Goal: Task Accomplishment & Management: Manage account settings

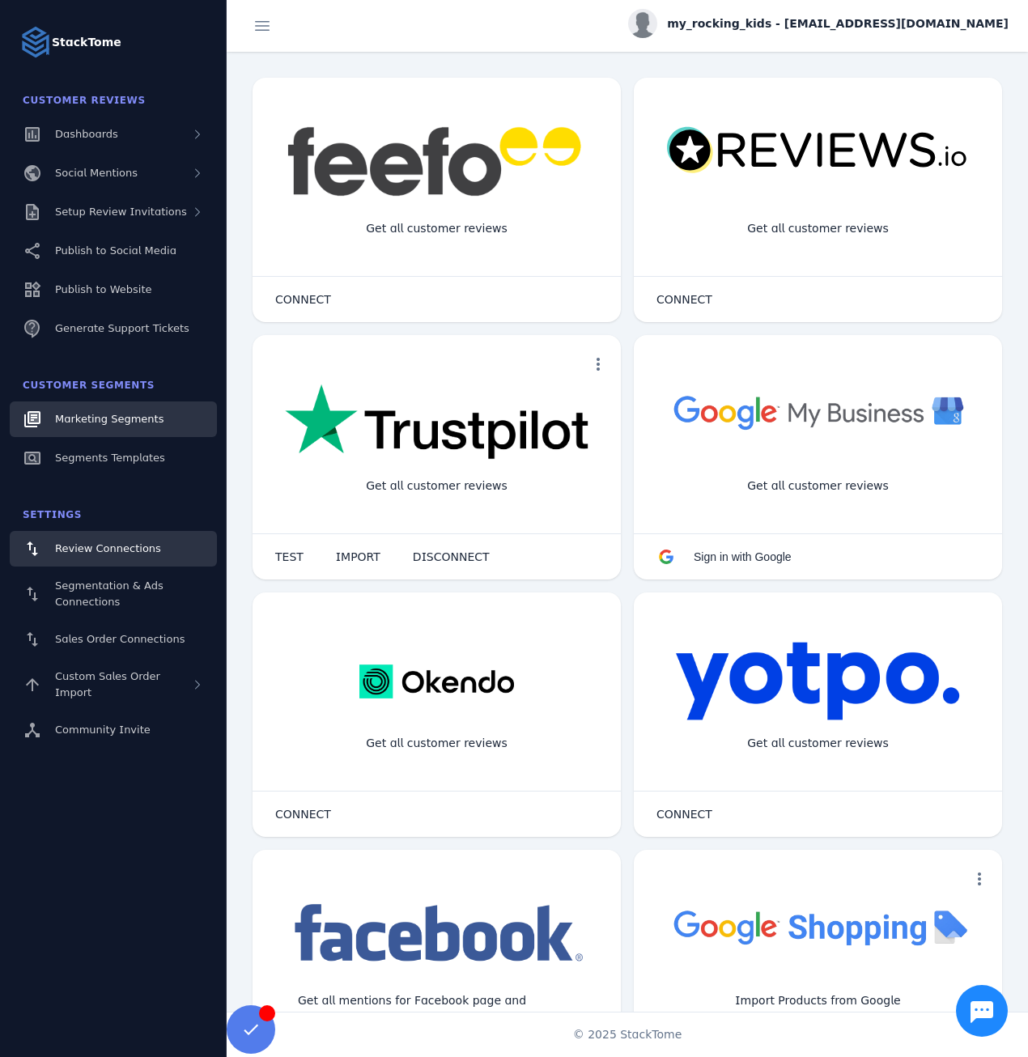
click at [91, 421] on span "Marketing Segments" at bounding box center [109, 419] width 108 height 12
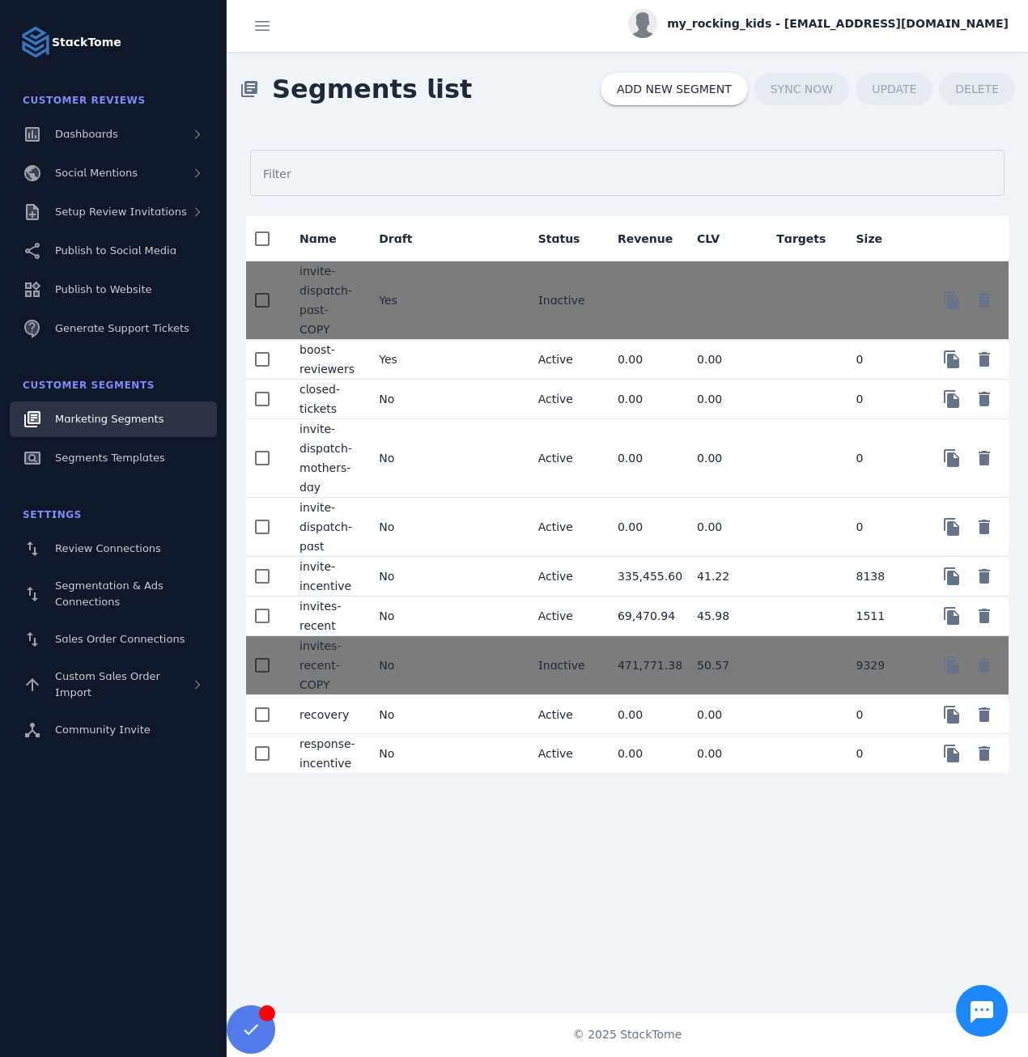
click at [448, 557] on mat-cell at bounding box center [484, 577] width 79 height 40
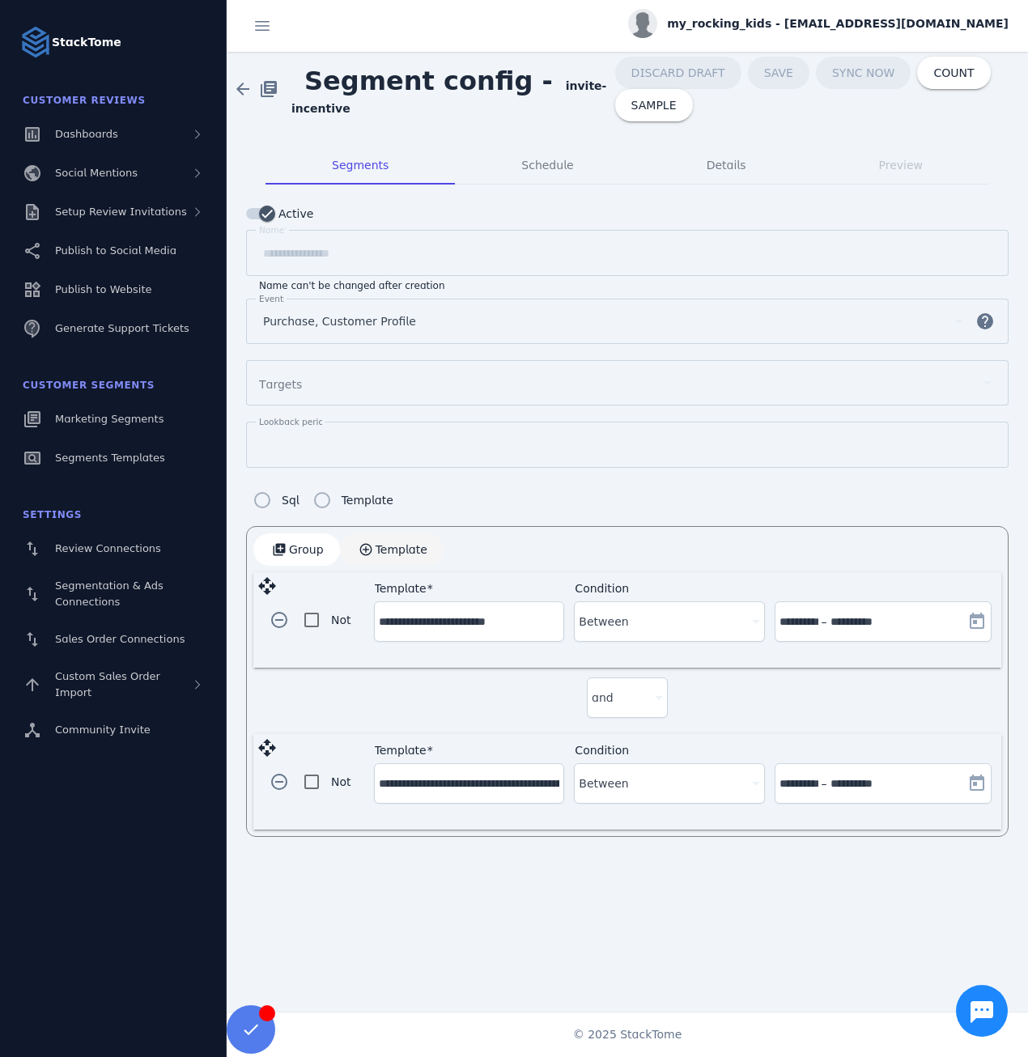
click at [404, 554] on span "button" at bounding box center [392, 549] width 104 height 39
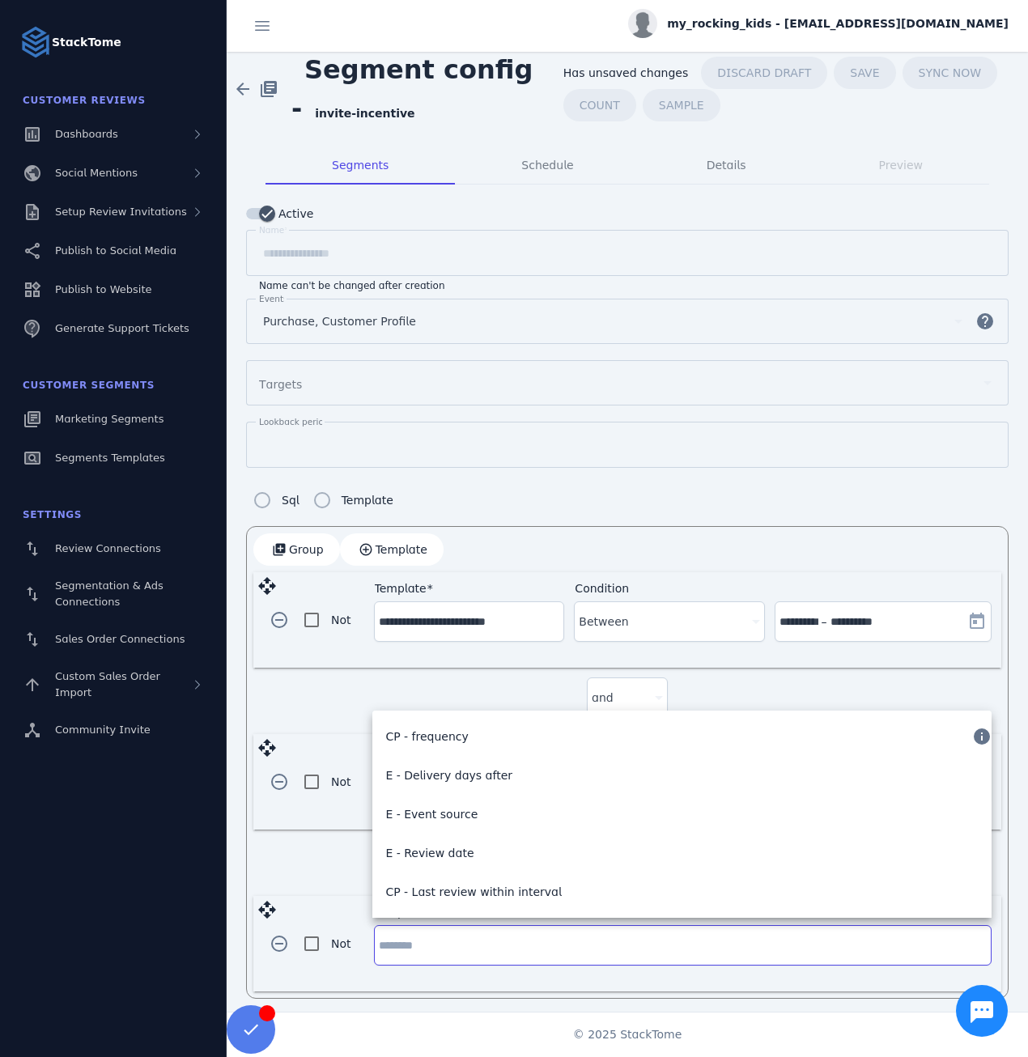
click at [550, 936] on input "Template" at bounding box center [683, 945] width 608 height 19
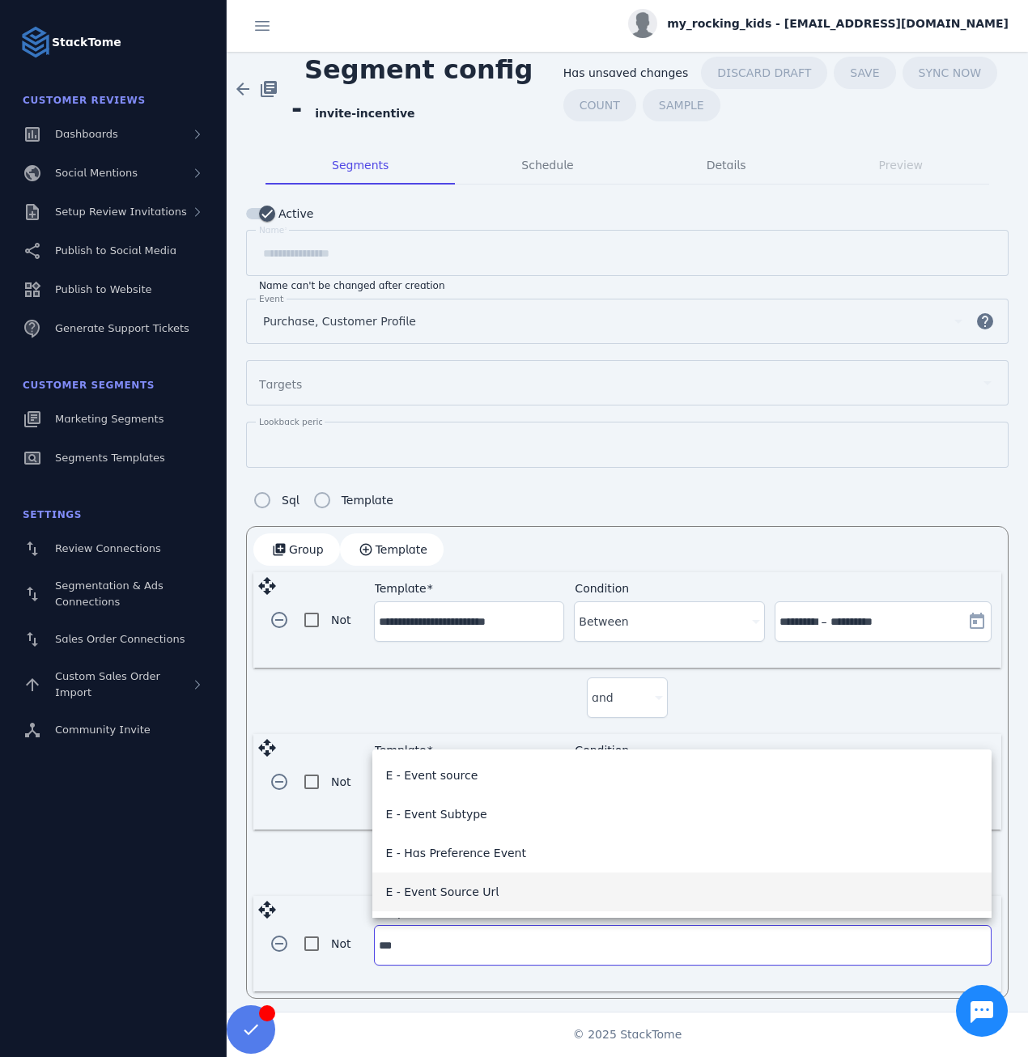
click at [492, 901] on mat-option "E - Event Source Url" at bounding box center [681, 892] width 619 height 39
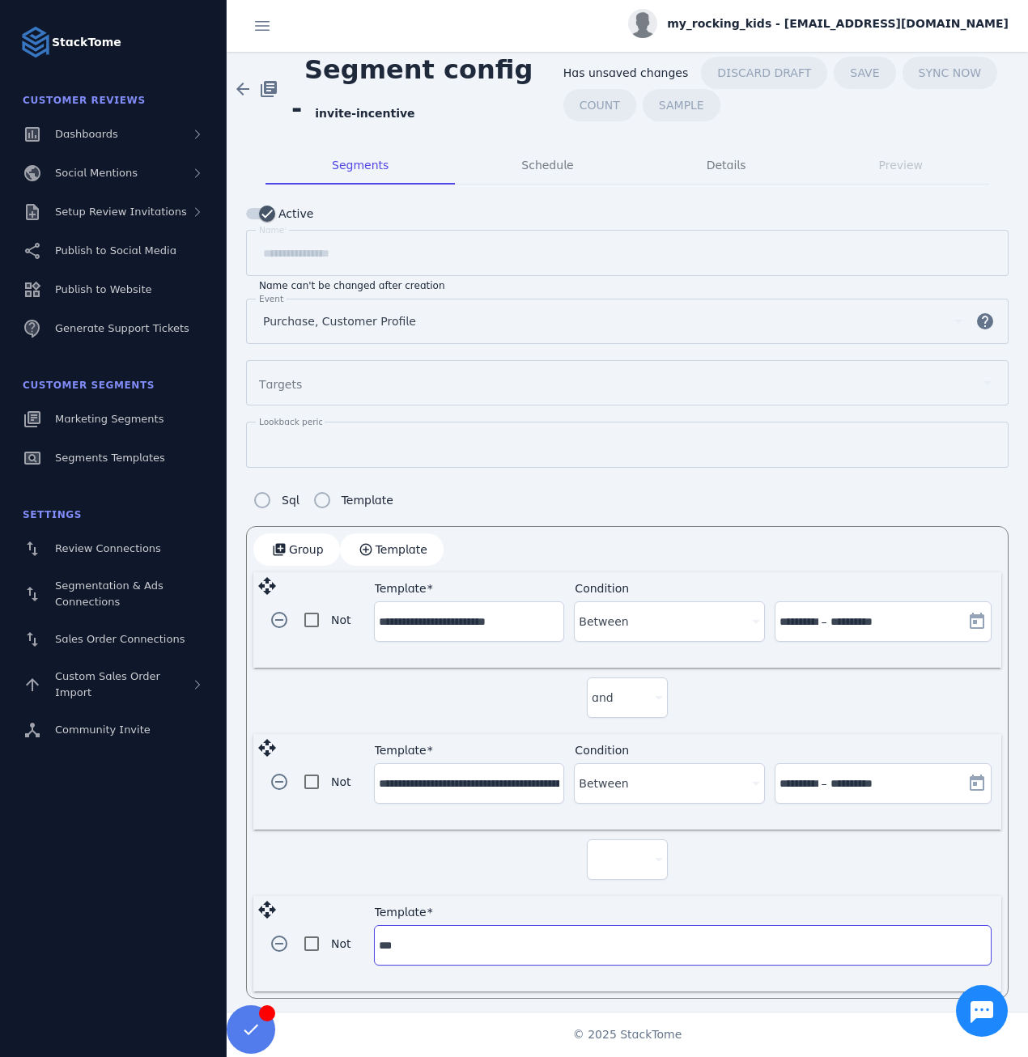
type input "**********"
click at [686, 957] on div "Condition" at bounding box center [682, 945] width 189 height 39
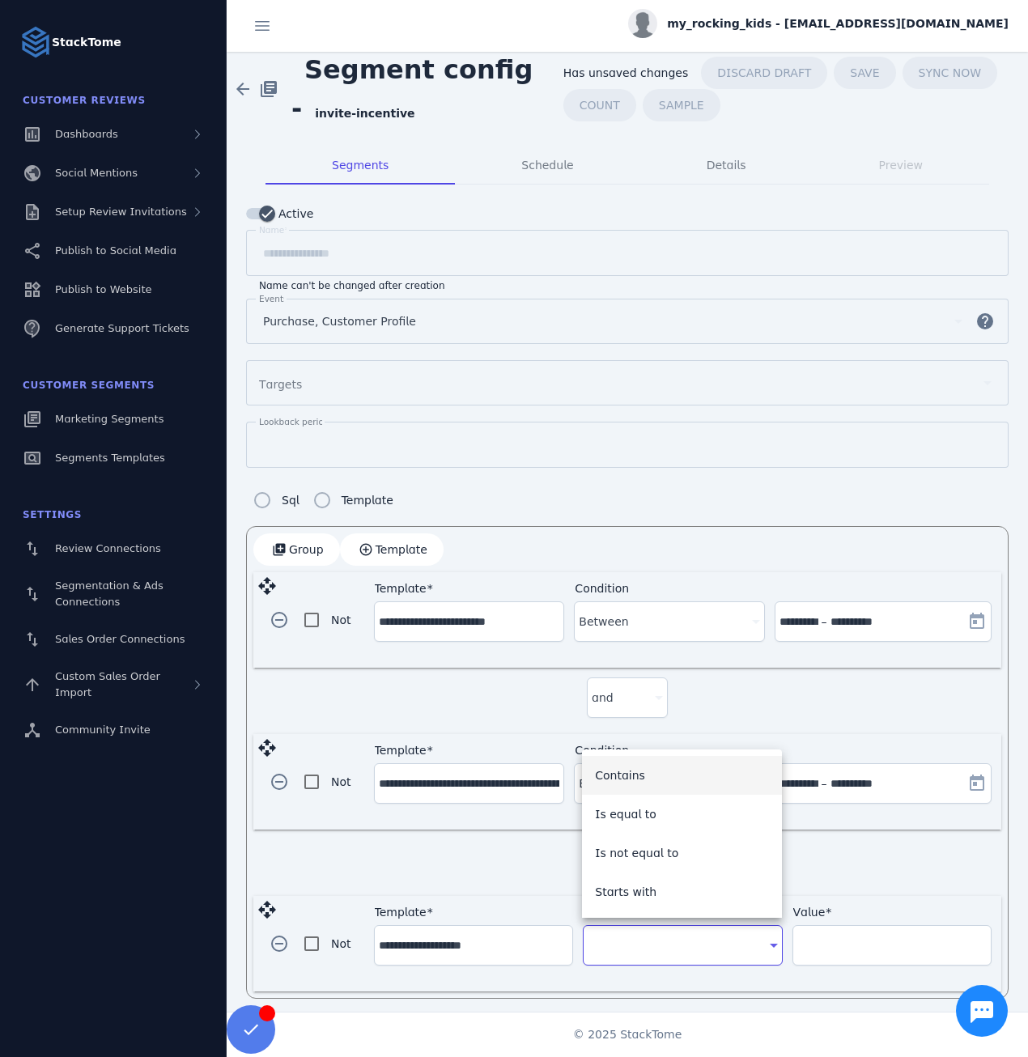
click at [894, 873] on div at bounding box center [514, 528] width 1028 height 1057
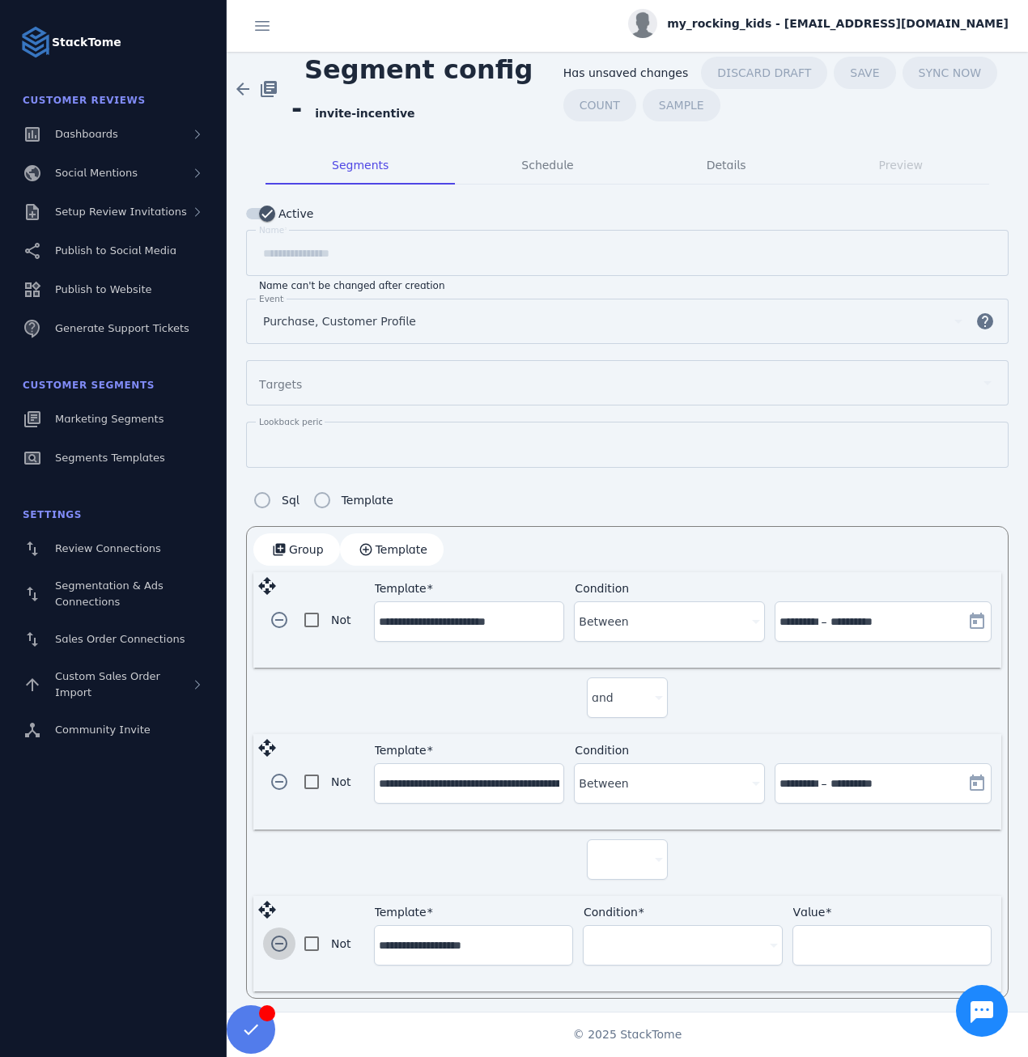
click at [283, 937] on span "button" at bounding box center [279, 943] width 39 height 39
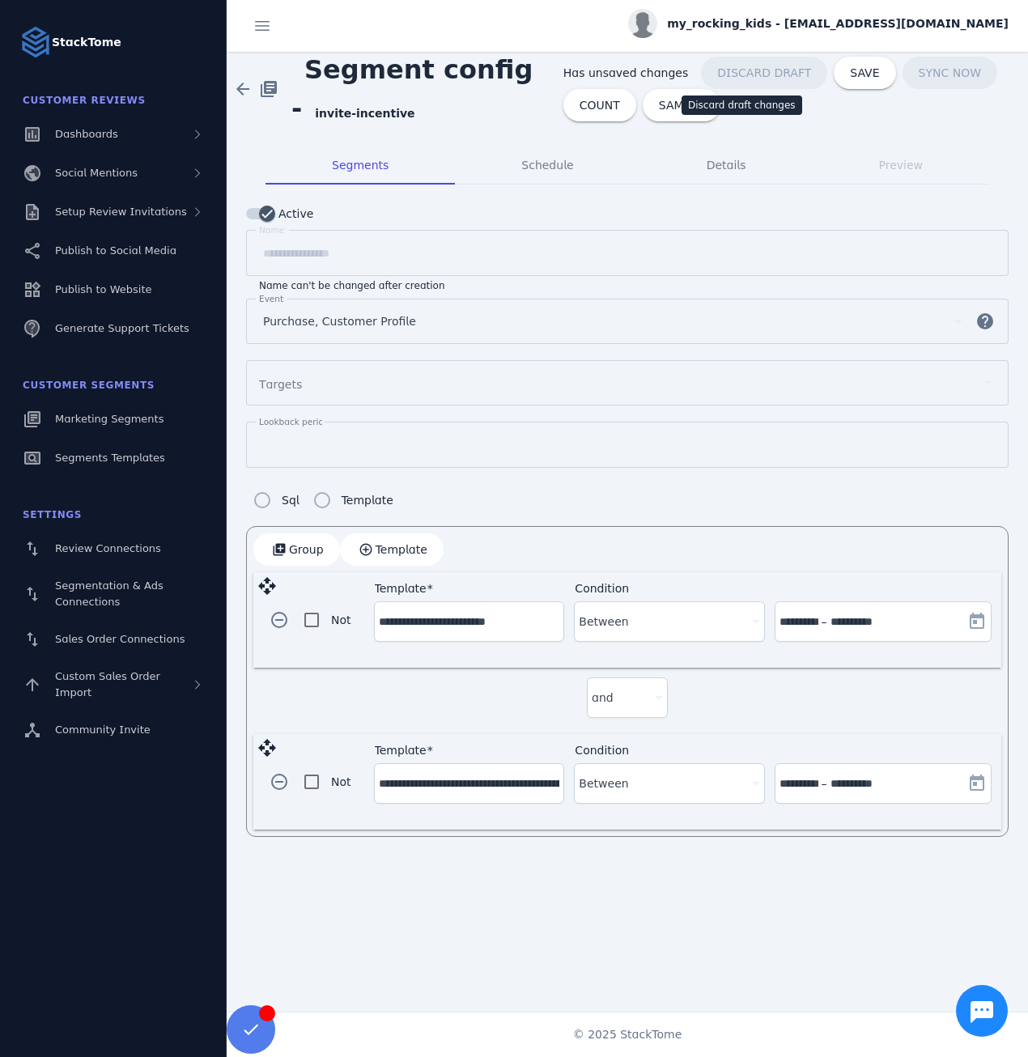
click at [729, 78] on span "DISCARD DRAFT" at bounding box center [764, 73] width 126 height 32
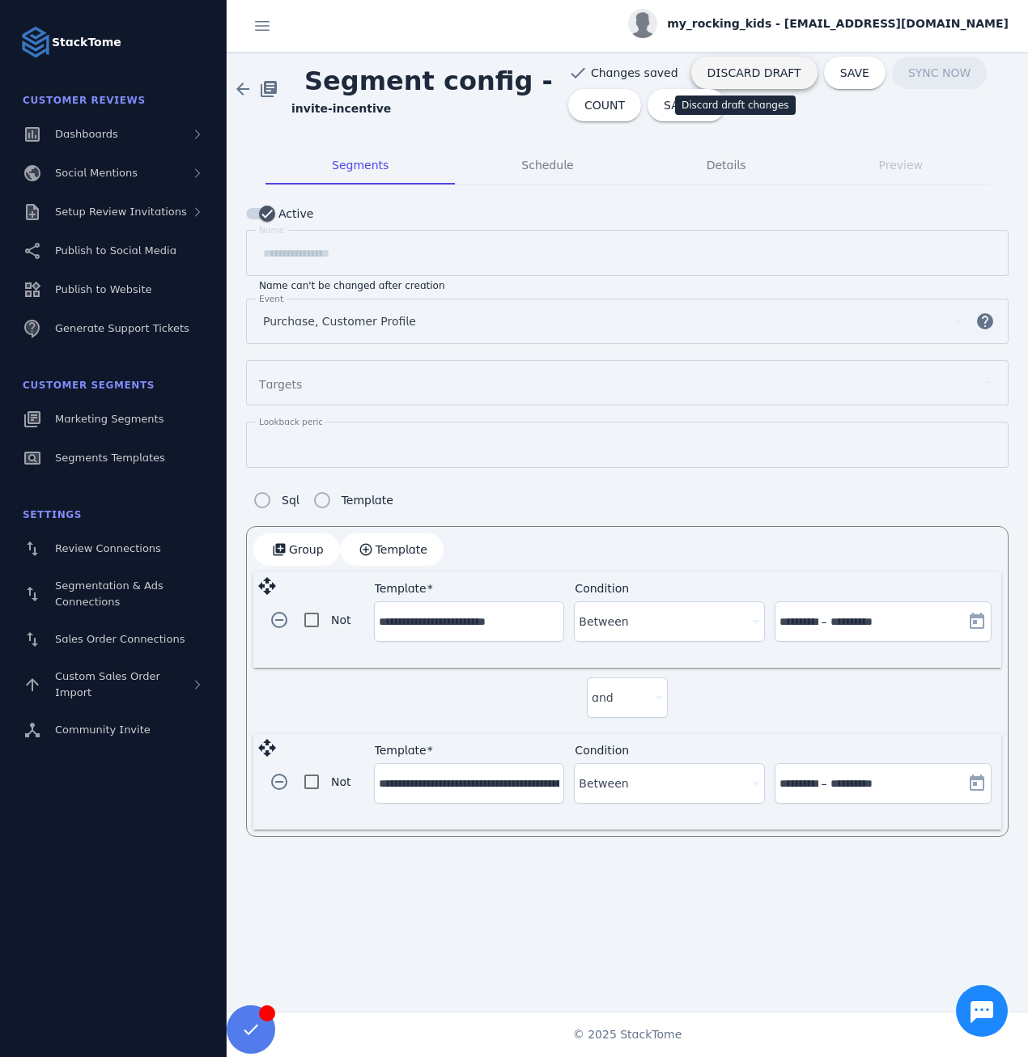
click at [745, 62] on span at bounding box center [754, 72] width 126 height 39
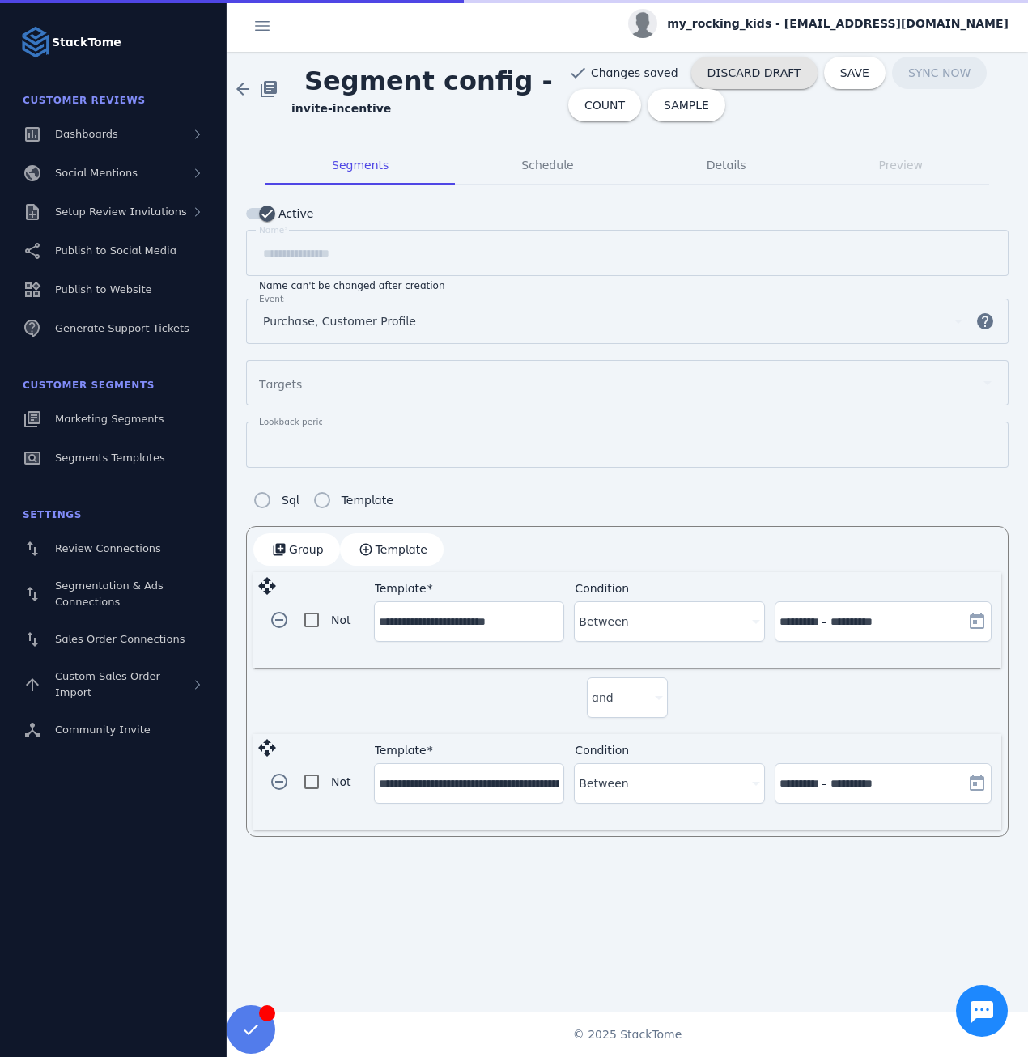
click at [831, 21] on span "my_rocking_kids - cs_mrkids@stacktome.com" at bounding box center [838, 23] width 342 height 17
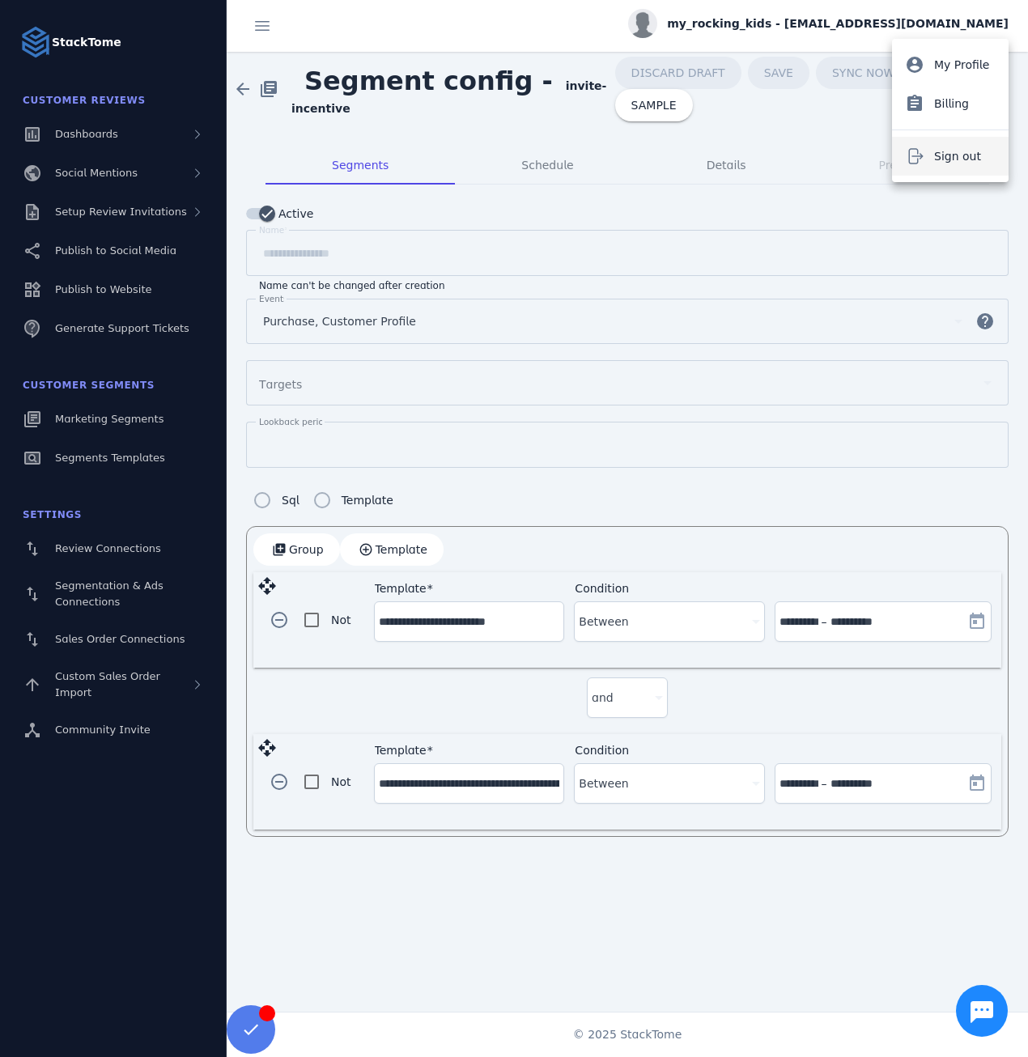
click at [932, 149] on button "Sign out" at bounding box center [950, 156] width 117 height 39
